Goal: Task Accomplishment & Management: Use online tool/utility

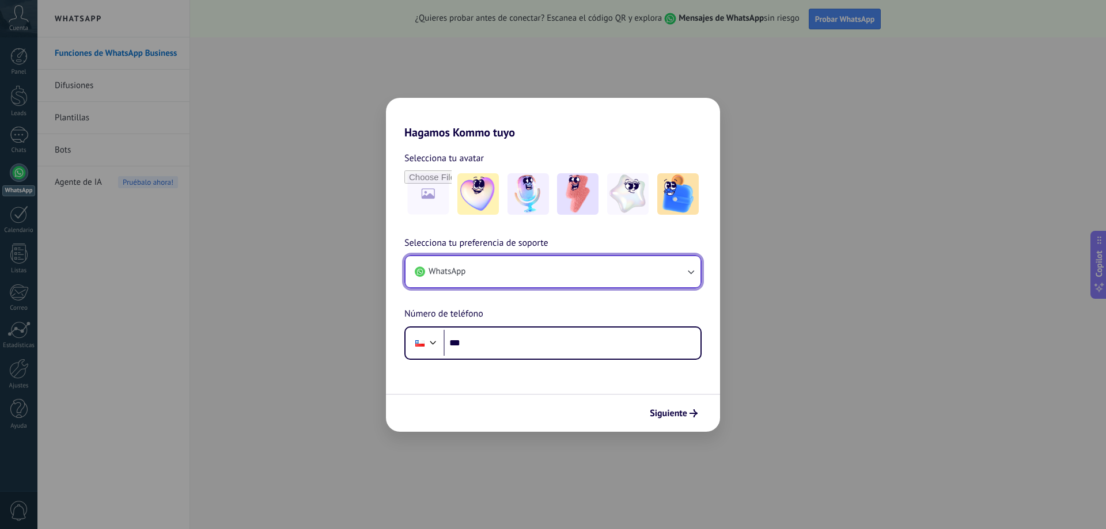
click at [493, 267] on button "WhatsApp" at bounding box center [553, 271] width 295 height 31
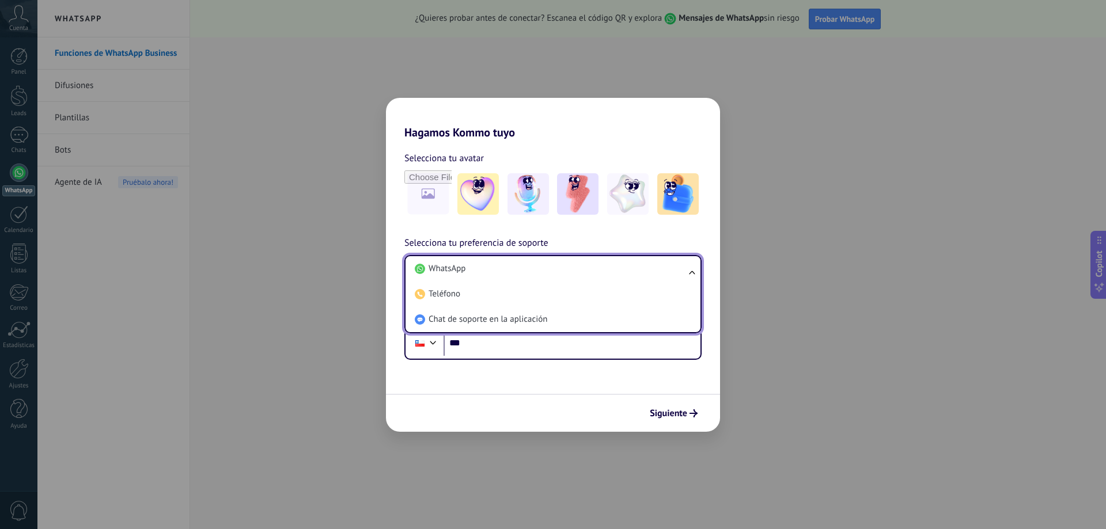
click at [505, 149] on div "Selecciona tu avatar Selecciona tu preferencia de soporte WhatsApp WhatsApp Tel…" at bounding box center [553, 249] width 334 height 221
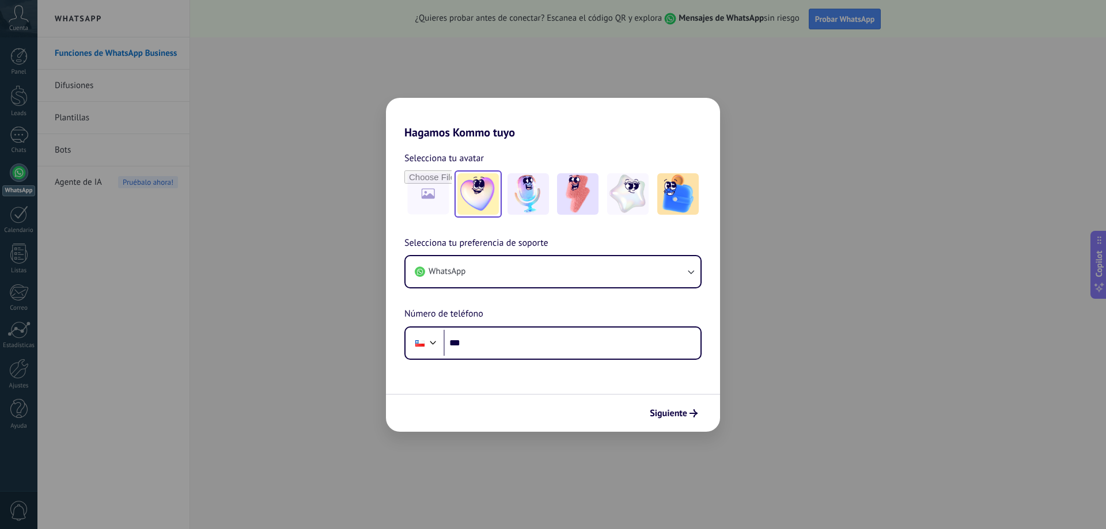
click at [484, 200] on img at bounding box center [477, 193] width 41 height 41
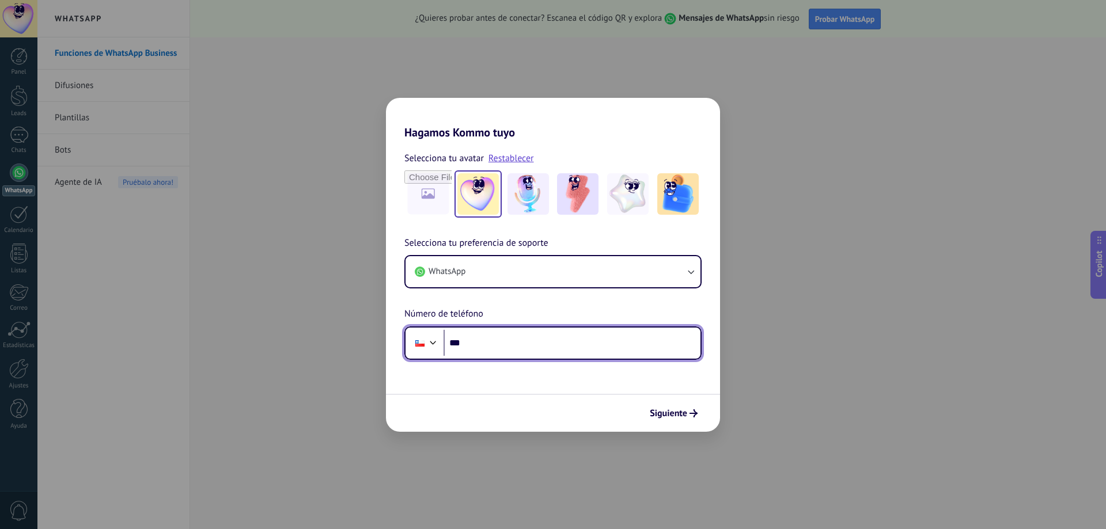
click at [497, 341] on input "***" at bounding box center [572, 343] width 257 height 26
type input "**********"
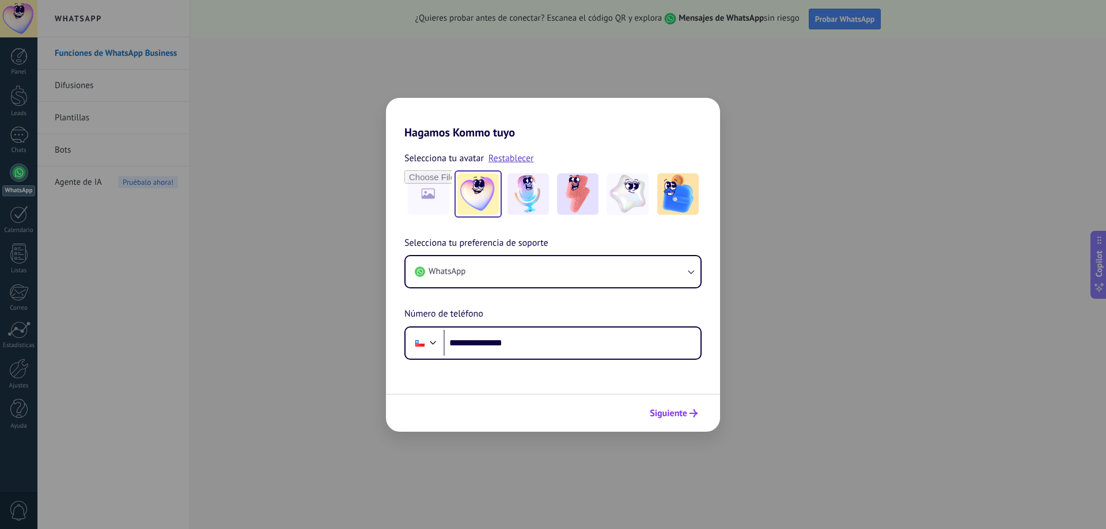
click at [676, 416] on span "Siguiente" at bounding box center [668, 414] width 37 height 8
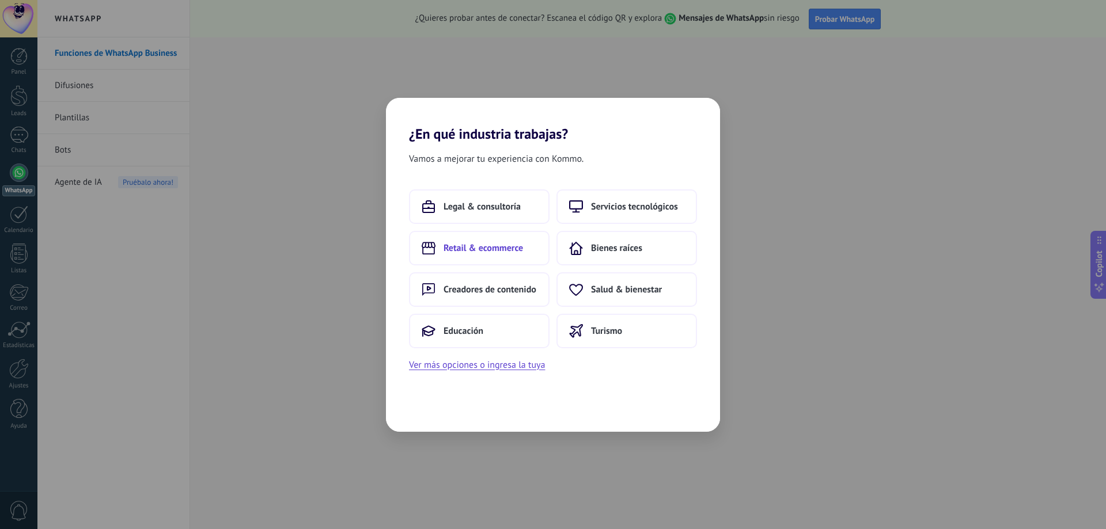
click at [520, 251] on span "Retail & ecommerce" at bounding box center [483, 249] width 79 height 12
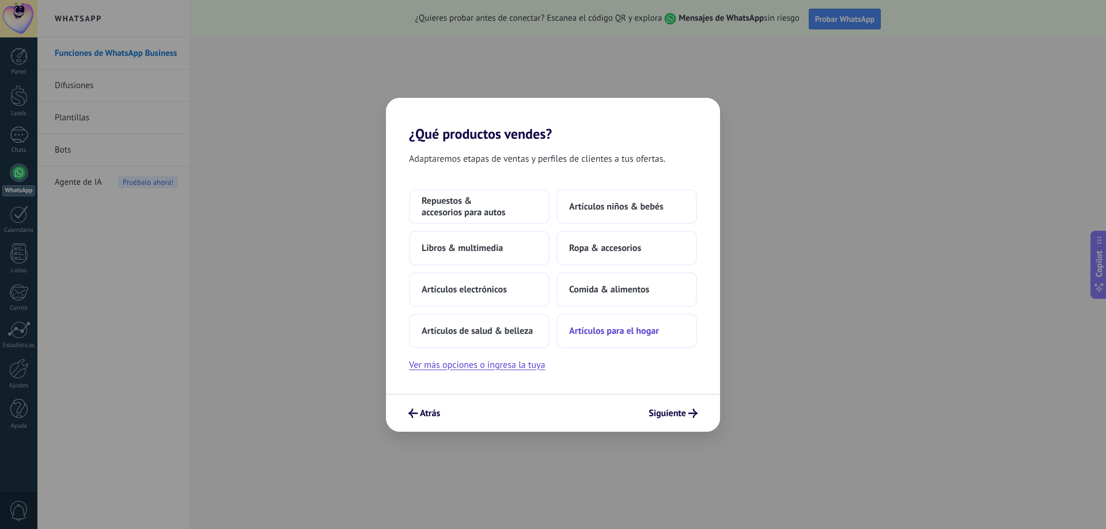
click at [608, 332] on span "Artículos para el hogar" at bounding box center [614, 331] width 90 height 12
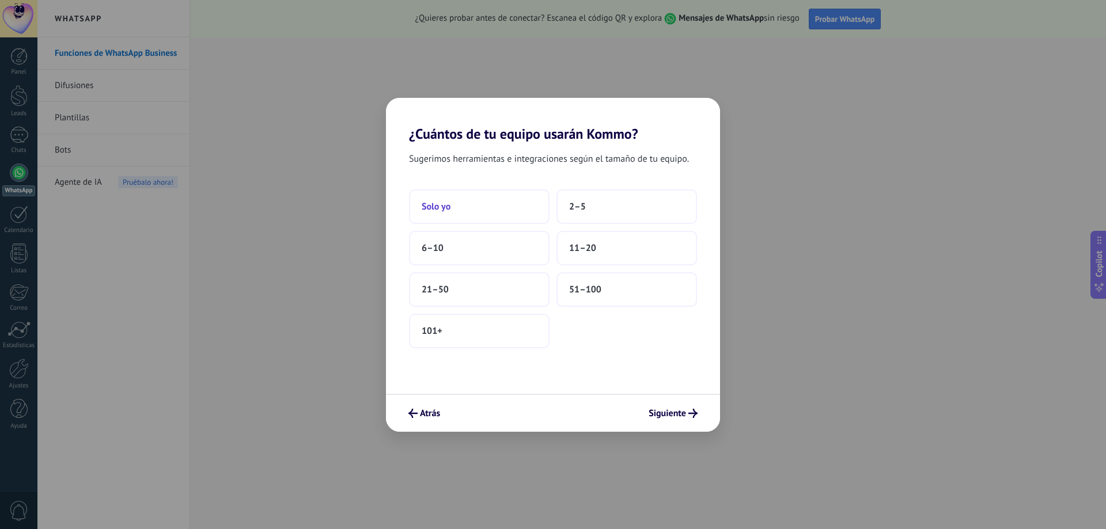
click at [451, 206] on button "Solo yo" at bounding box center [479, 207] width 141 height 35
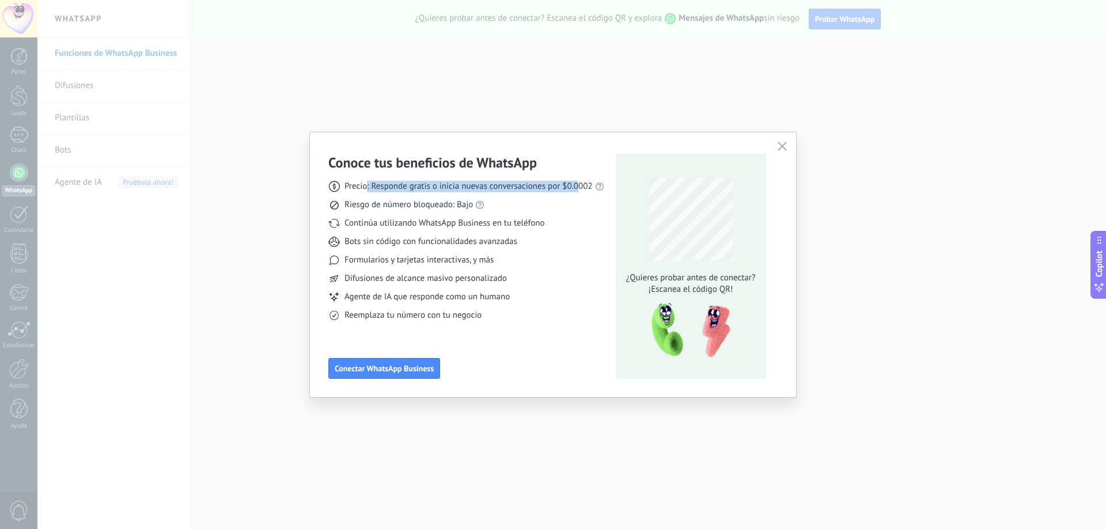
drag, startPoint x: 366, startPoint y: 185, endPoint x: 579, endPoint y: 188, distance: 213.2
click at [579, 188] on span "Precio: Responde gratis o inicia nuevas conversaciones por $0.0002" at bounding box center [468, 187] width 248 height 12
click at [599, 185] on use at bounding box center [599, 187] width 8 height 8
click at [603, 165] on link "precios actuales de Meta" at bounding box center [623, 166] width 92 height 11
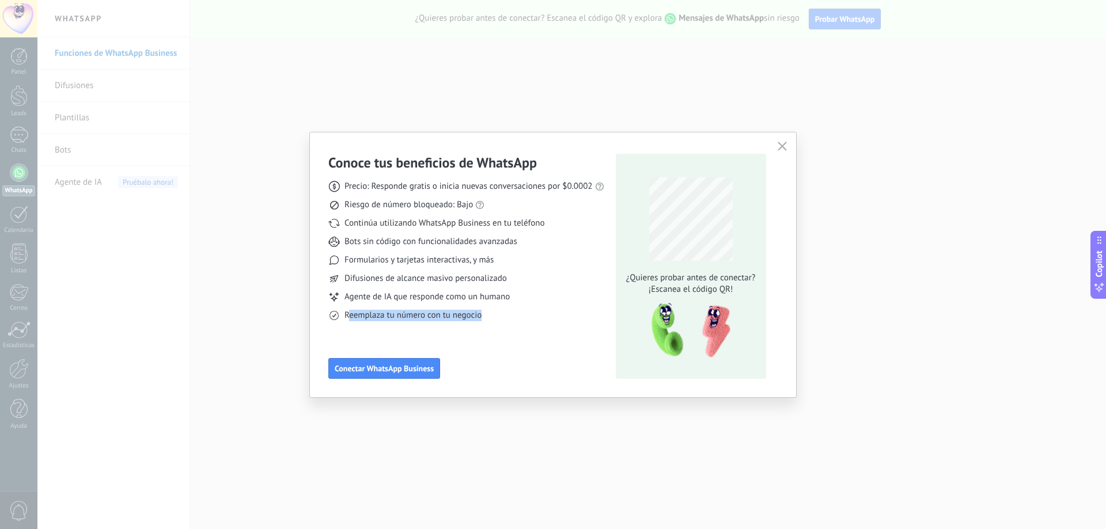
drag, startPoint x: 347, startPoint y: 316, endPoint x: 487, endPoint y: 320, distance: 140.0
click at [487, 320] on div "Reemplaza tu número con tu negocio" at bounding box center [466, 316] width 276 height 12
click at [487, 319] on div "Reemplaza tu número con tu negocio" at bounding box center [466, 316] width 276 height 12
click at [783, 149] on icon "button" at bounding box center [782, 146] width 9 height 9
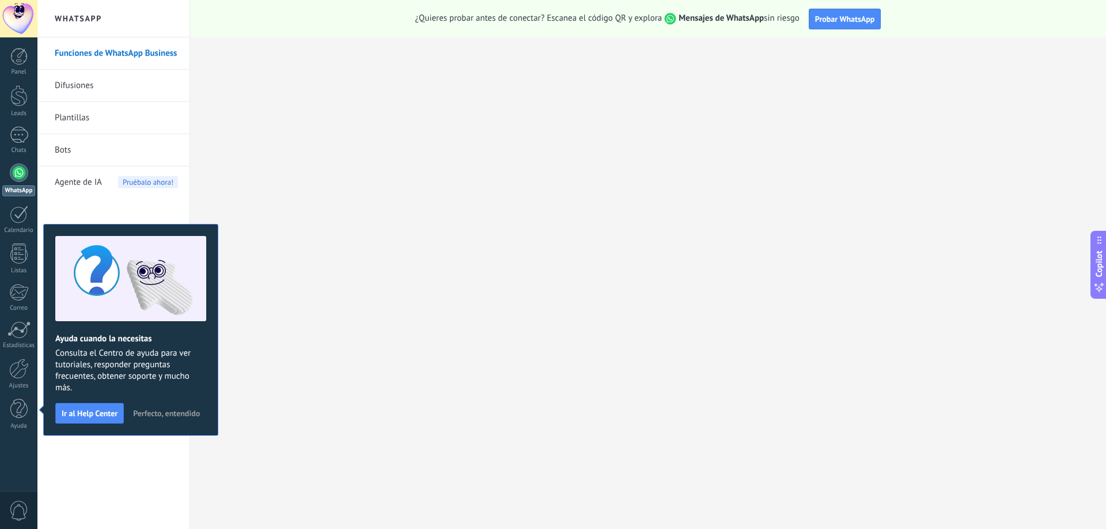
click at [154, 416] on span "Perfecto, entendido" at bounding box center [166, 414] width 67 height 8
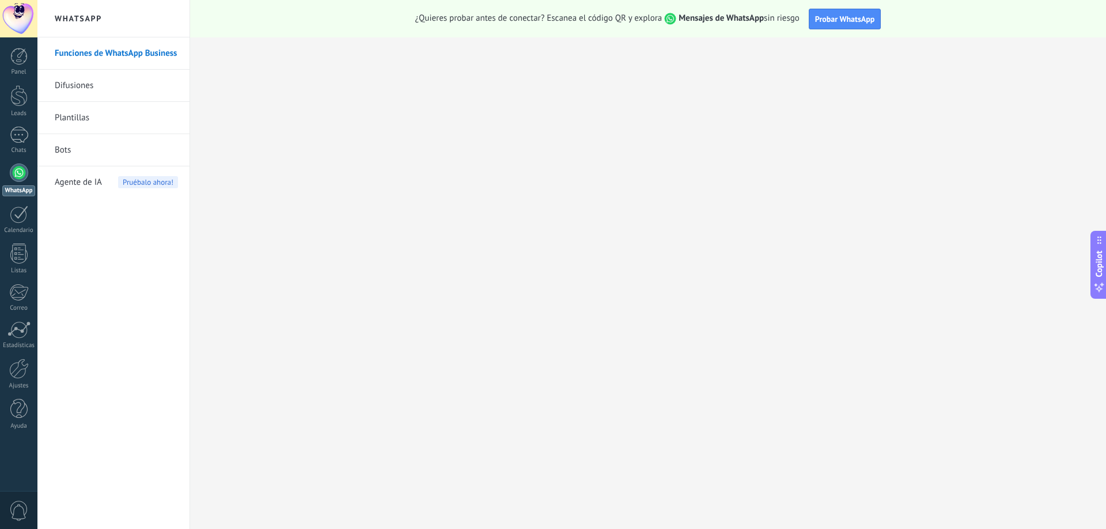
click at [84, 86] on link "Difusiones" at bounding box center [116, 86] width 123 height 32
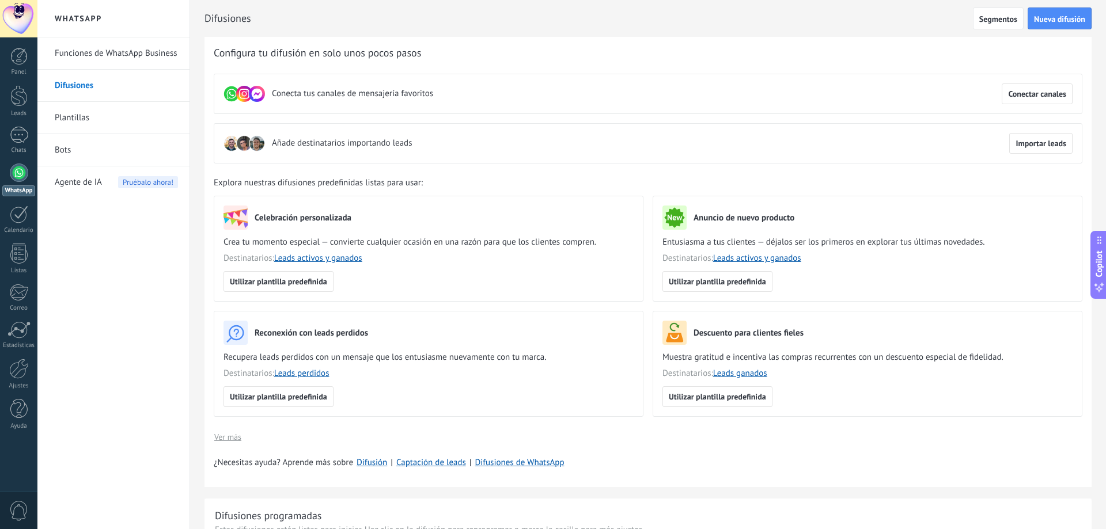
click at [70, 120] on link "Plantillas" at bounding box center [116, 118] width 123 height 32
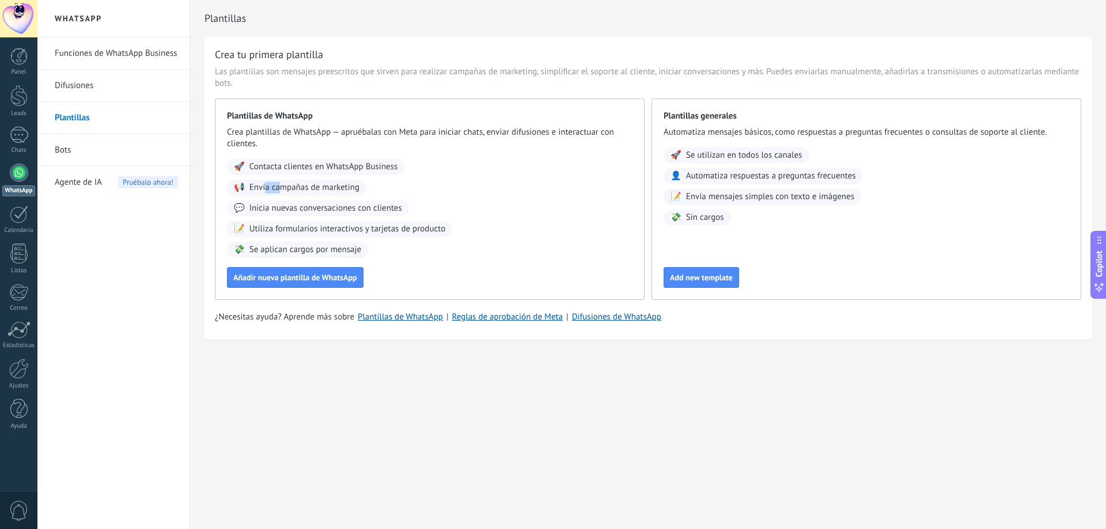
drag, startPoint x: 266, startPoint y: 189, endPoint x: 284, endPoint y: 185, distance: 18.3
click at [284, 185] on span "Envía campañas de marketing" at bounding box center [304, 188] width 110 height 12
click at [156, 53] on link "Funciones de WhatsApp Business" at bounding box center [116, 53] width 123 height 32
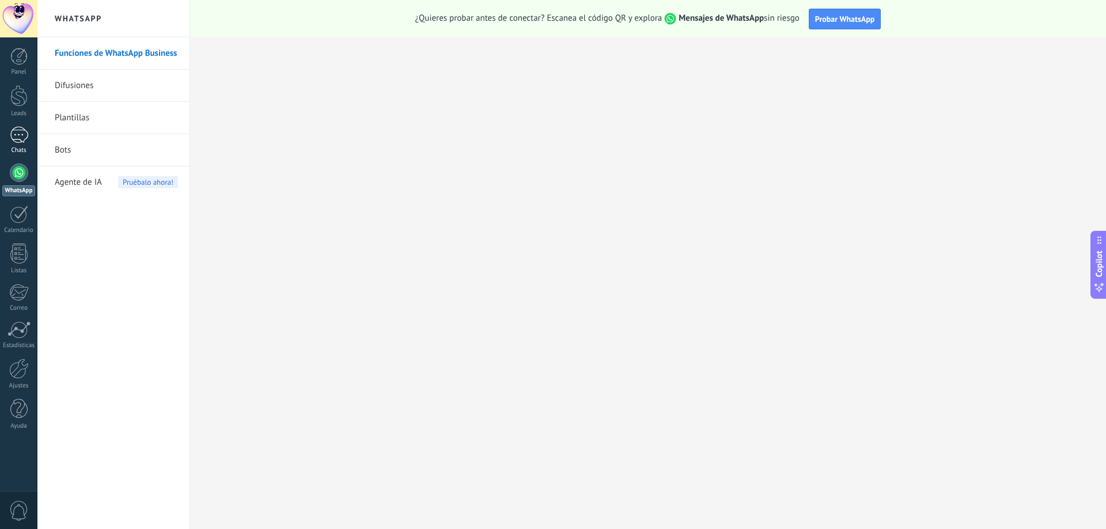
click at [18, 133] on div at bounding box center [19, 135] width 18 height 17
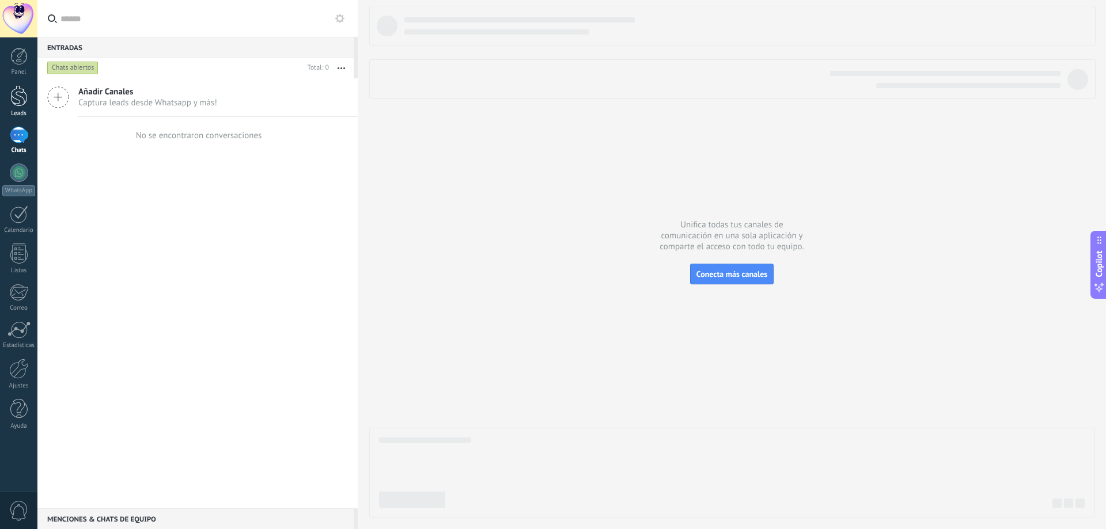
click at [23, 99] on div at bounding box center [18, 95] width 17 height 21
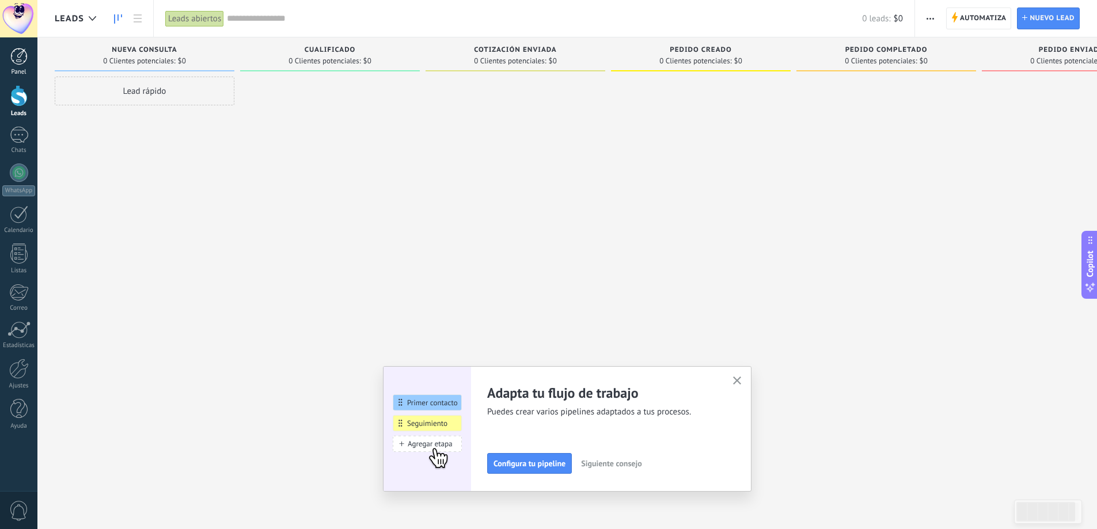
click at [21, 62] on div at bounding box center [18, 56] width 17 height 17
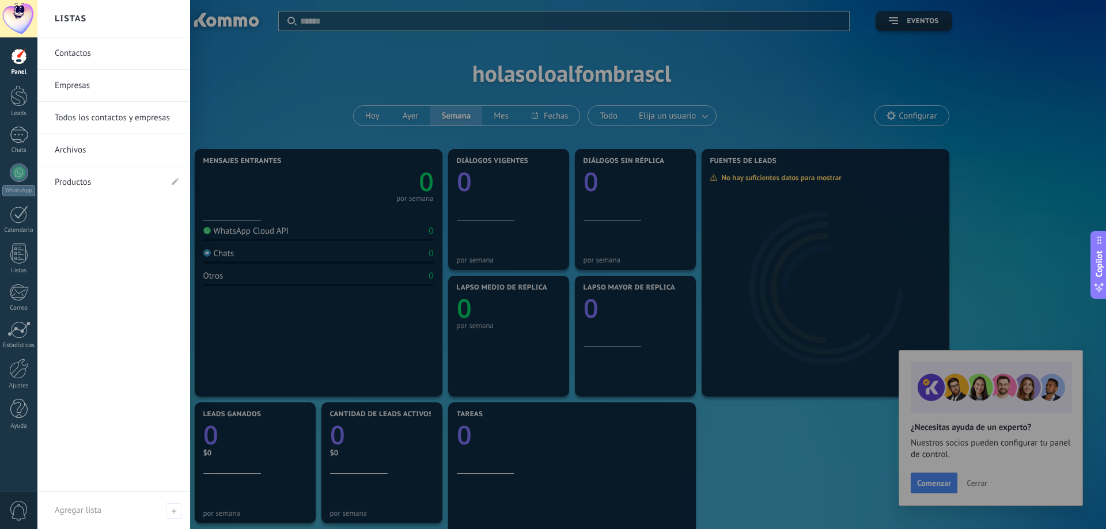
click at [69, 55] on link "Contactos" at bounding box center [117, 53] width 124 height 32
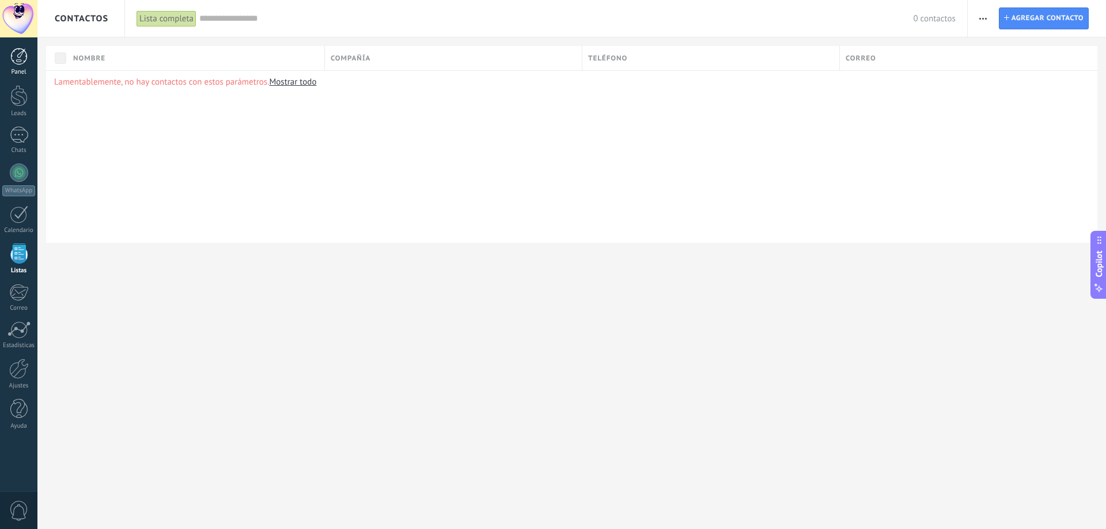
click at [21, 56] on div at bounding box center [18, 56] width 17 height 17
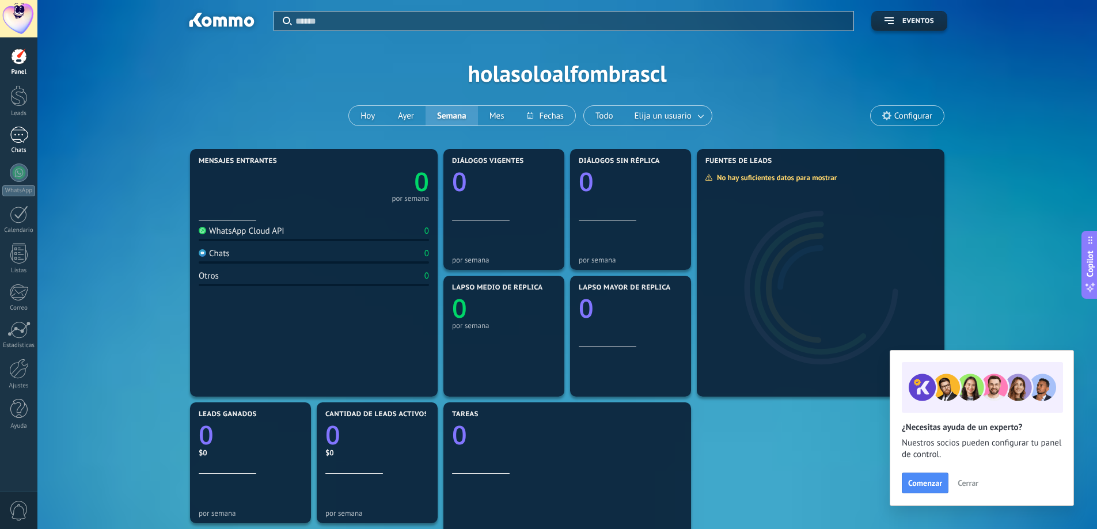
click at [20, 137] on div at bounding box center [19, 135] width 18 height 17
